Goal: Information Seeking & Learning: Learn about a topic

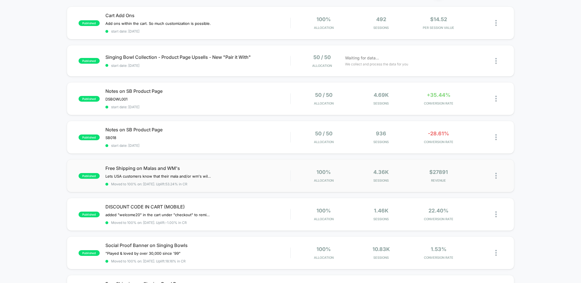
scroll to position [69, 0]
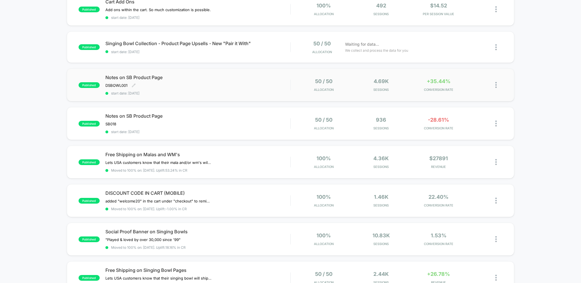
click at [227, 82] on div "Notes on SB Product Page DSBOWL001 Click to edit experience details DSBOWL001 s…" at bounding box center [197, 84] width 185 height 21
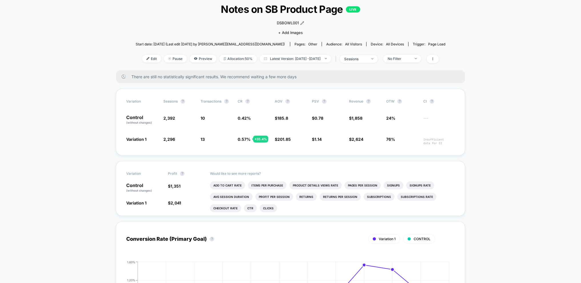
scroll to position [36, 0]
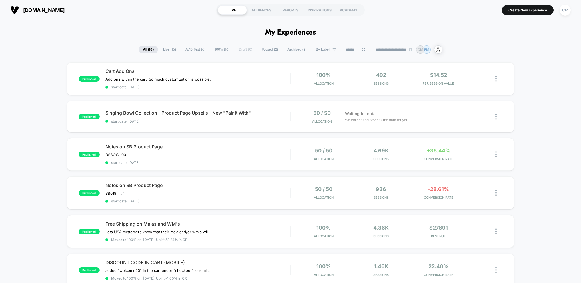
click at [249, 192] on div "Notes on SB Product Page SB018 Click to edit experience details SB018 start dat…" at bounding box center [197, 192] width 185 height 21
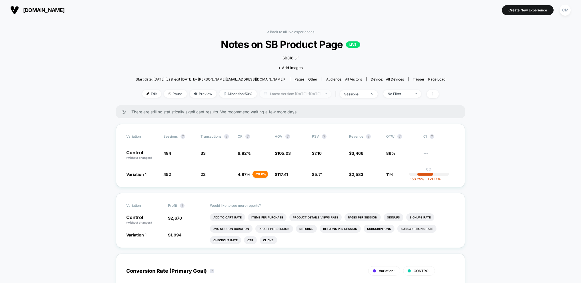
scroll to position [1, 0]
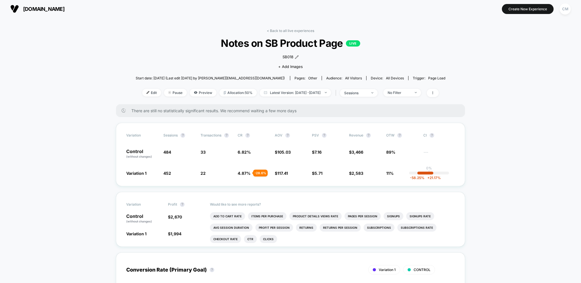
click at [299, 30] on link "< Back to all live experiences" at bounding box center [290, 31] width 47 height 4
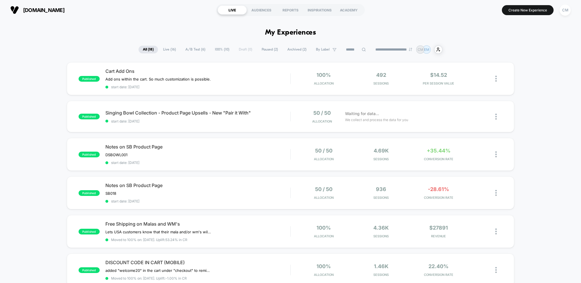
click at [185, 46] on span "A/B Test ( 6 )" at bounding box center [195, 50] width 29 height 8
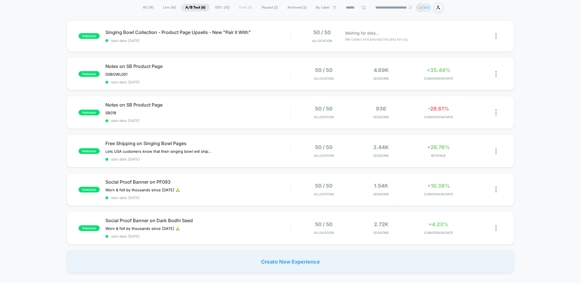
scroll to position [42, 0]
click at [283, 186] on div "Social Proof Banner on PF093 Worn & felt by thousands since [DATE] 🙏 Click to e…" at bounding box center [197, 189] width 185 height 21
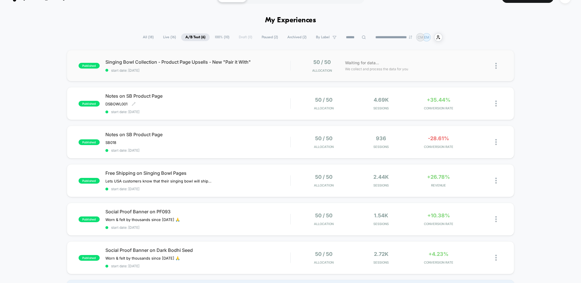
scroll to position [9, 0]
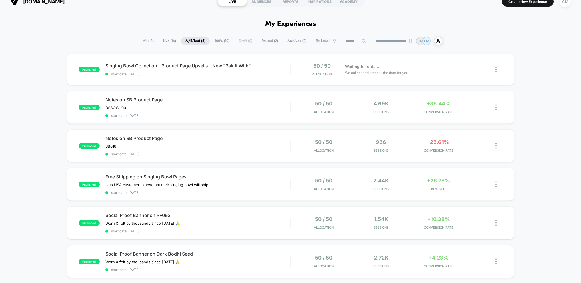
click at [284, 78] on div "published Singing Bowl Collection - Product Page Upsells - New "Pair it With" s…" at bounding box center [290, 69] width 447 height 31
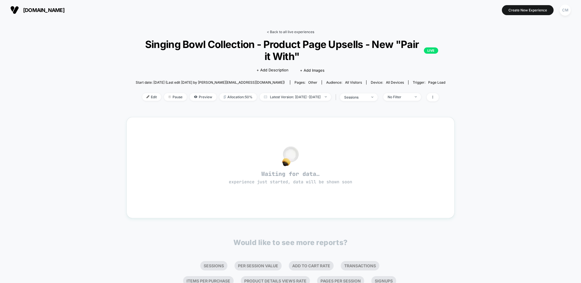
click at [294, 30] on link "< Back to all live experiences" at bounding box center [290, 32] width 47 height 4
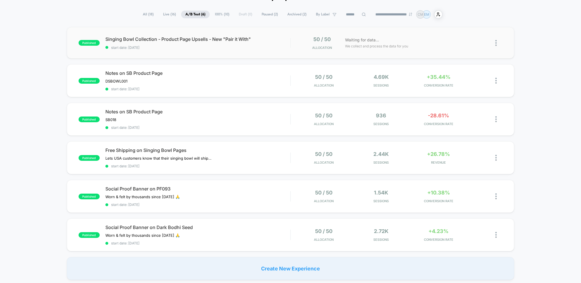
scroll to position [38, 0]
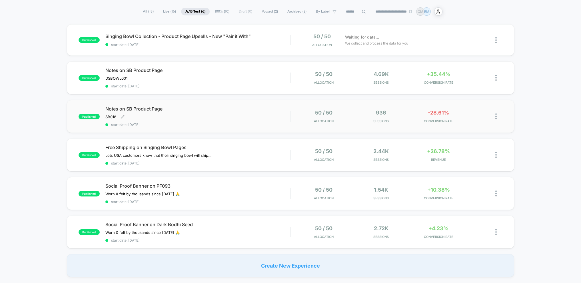
click at [255, 112] on div "Notes on SB Product Page SB018 Click to edit experience details SB018 start dat…" at bounding box center [197, 116] width 185 height 21
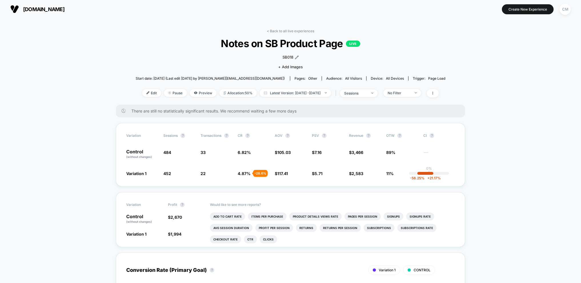
scroll to position [2, 0]
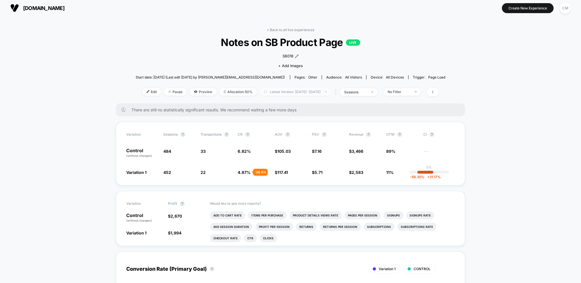
click at [331, 92] on span "Latest Version: [DATE] - [DATE]" at bounding box center [294, 92] width 71 height 8
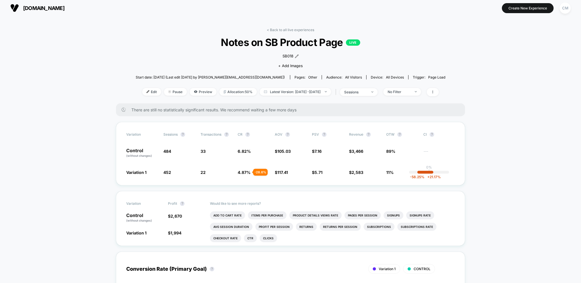
click at [287, 30] on link "< Back to all live experiences" at bounding box center [290, 30] width 47 height 4
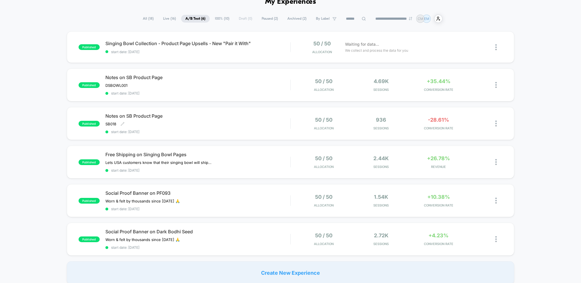
scroll to position [38, 0]
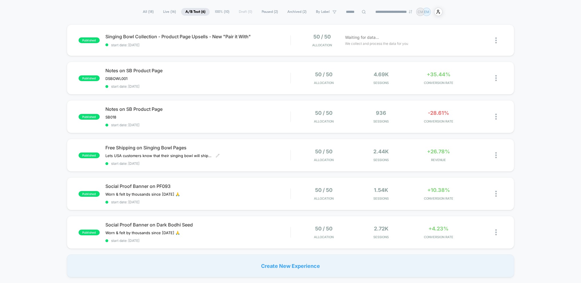
click at [265, 154] on div "Free Shipping on Singing Bowl Pages Lets USA customers know that their singing﻿…" at bounding box center [197, 155] width 185 height 21
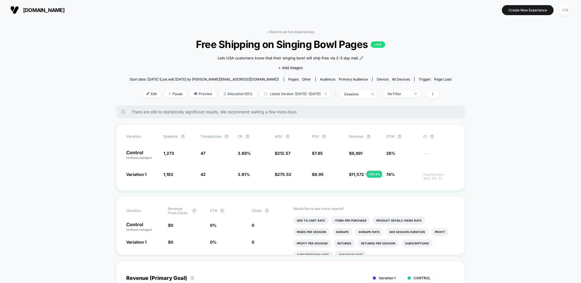
click at [287, 34] on link "< Back to all live experiences" at bounding box center [290, 32] width 47 height 4
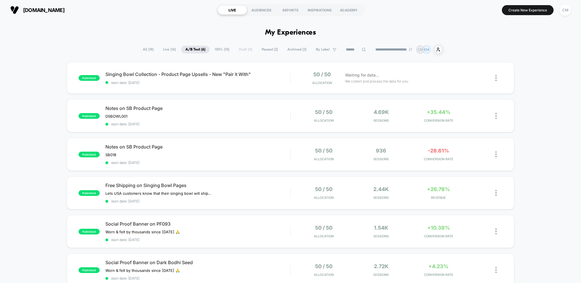
click at [145, 49] on span "All ( 18 )" at bounding box center [147, 50] width 19 height 8
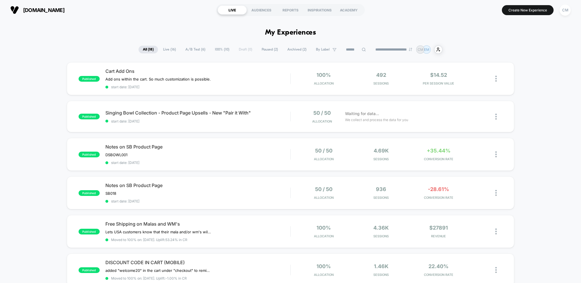
click at [163, 49] on span "Live ( 16 )" at bounding box center [169, 50] width 21 height 8
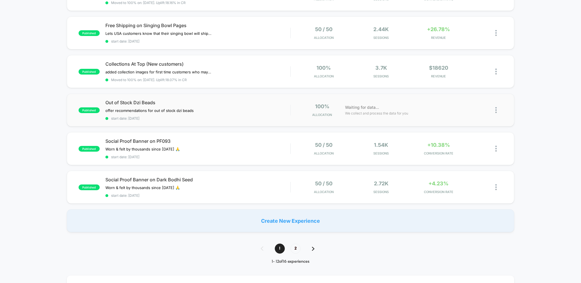
scroll to position [315, 0]
click at [241, 106] on div "Out of Stock Dzi Beads offer recommendations for out of stock dzi beads Click t…" at bounding box center [197, 109] width 185 height 21
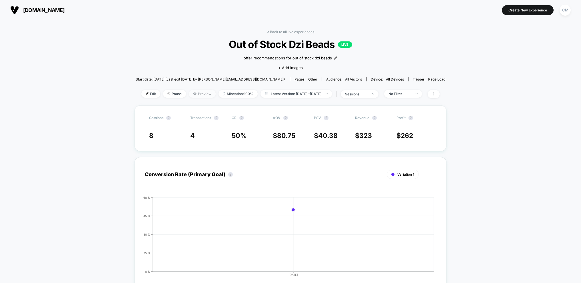
click at [191, 92] on span "Preview" at bounding box center [202, 94] width 27 height 8
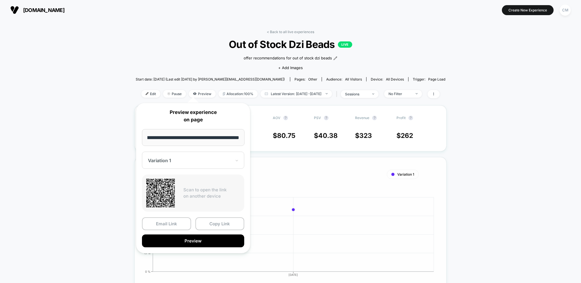
click at [202, 241] on button "Preview" at bounding box center [193, 240] width 102 height 13
